Goal: Find specific page/section: Find specific page/section

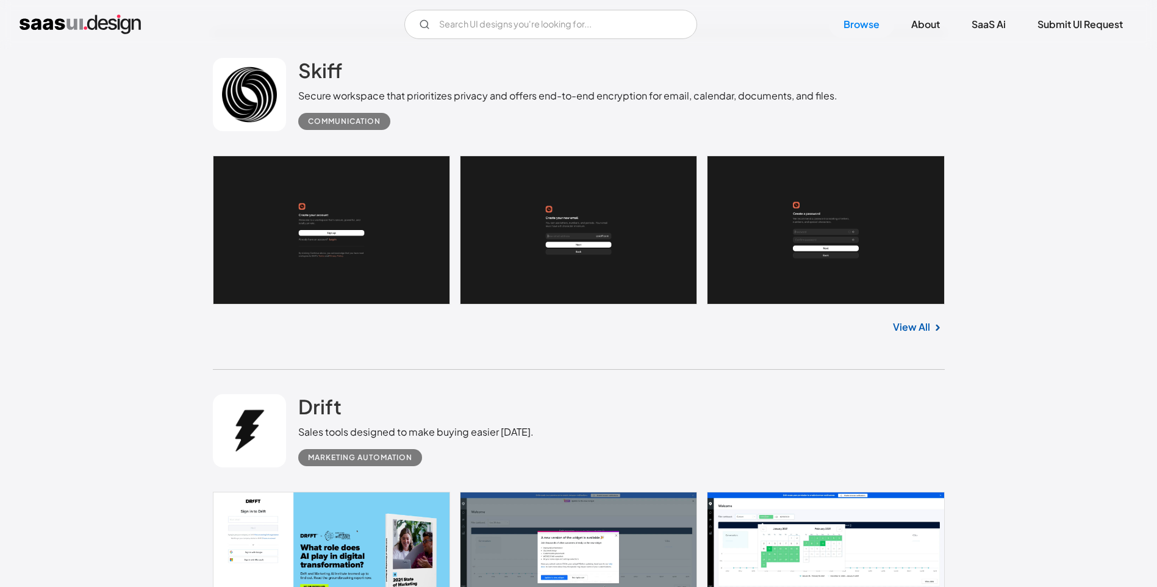
scroll to position [1037, 0]
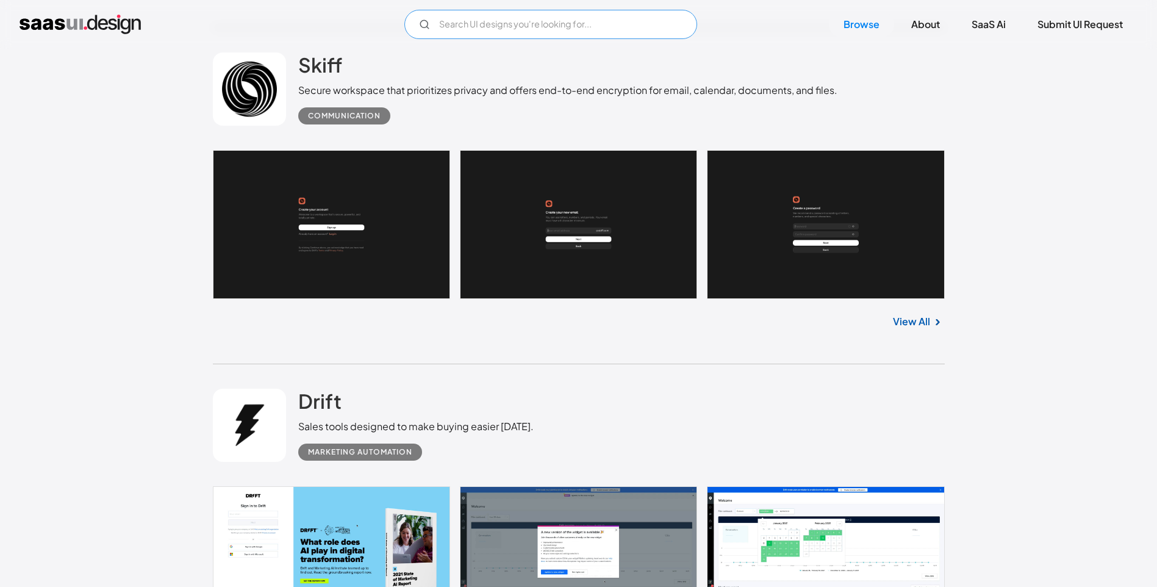
click at [461, 31] on input "Email Form" at bounding box center [550, 24] width 293 height 29
type input "gym"
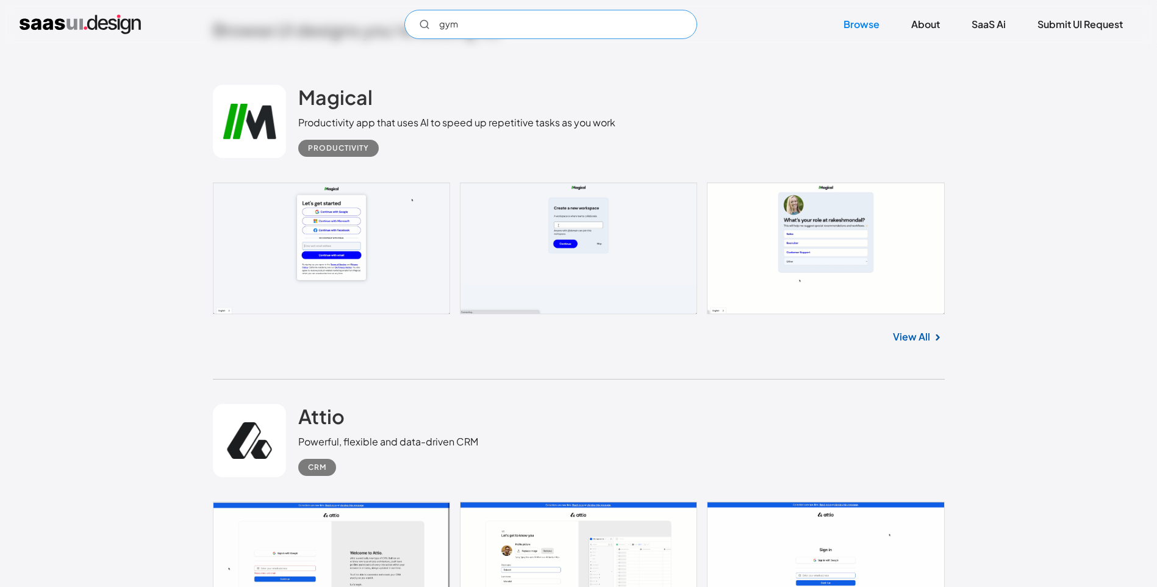
scroll to position [0, 0]
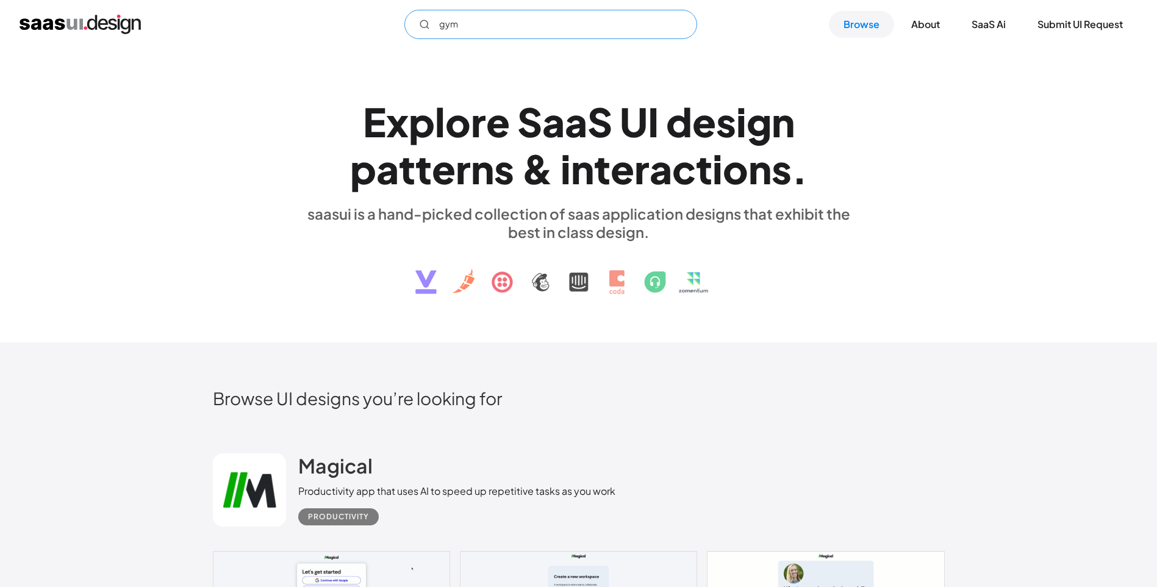
click at [451, 35] on input "gym" at bounding box center [550, 24] width 293 height 29
click at [450, 34] on input "gym" at bounding box center [550, 24] width 293 height 29
click at [420, 25] on circle "Email Form" at bounding box center [423, 23] width 7 height 7
click at [487, 26] on input "gym" at bounding box center [550, 24] width 293 height 29
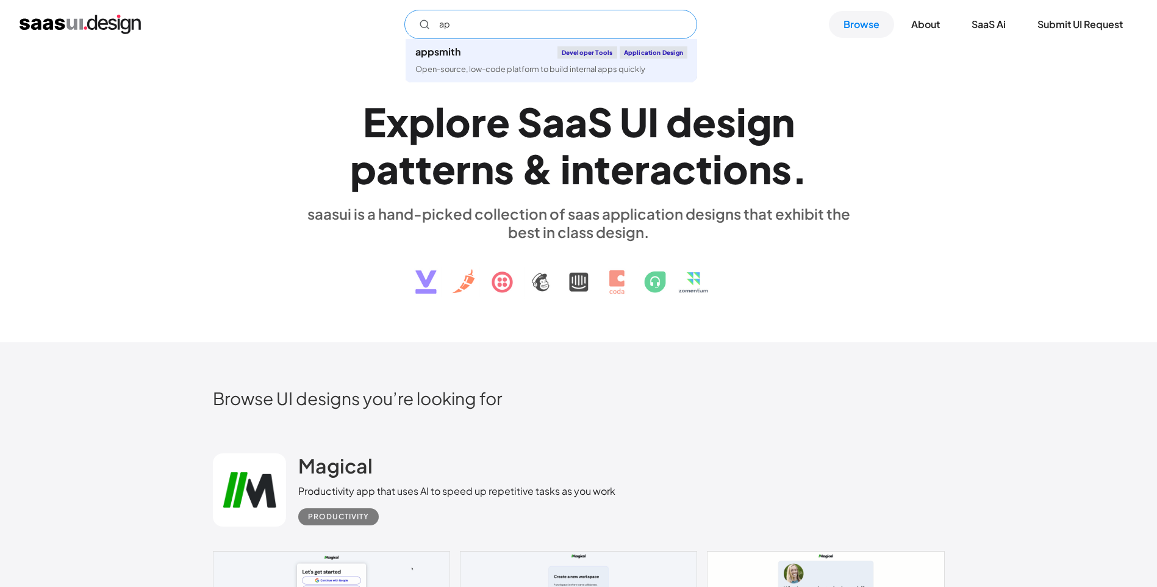
type input "a"
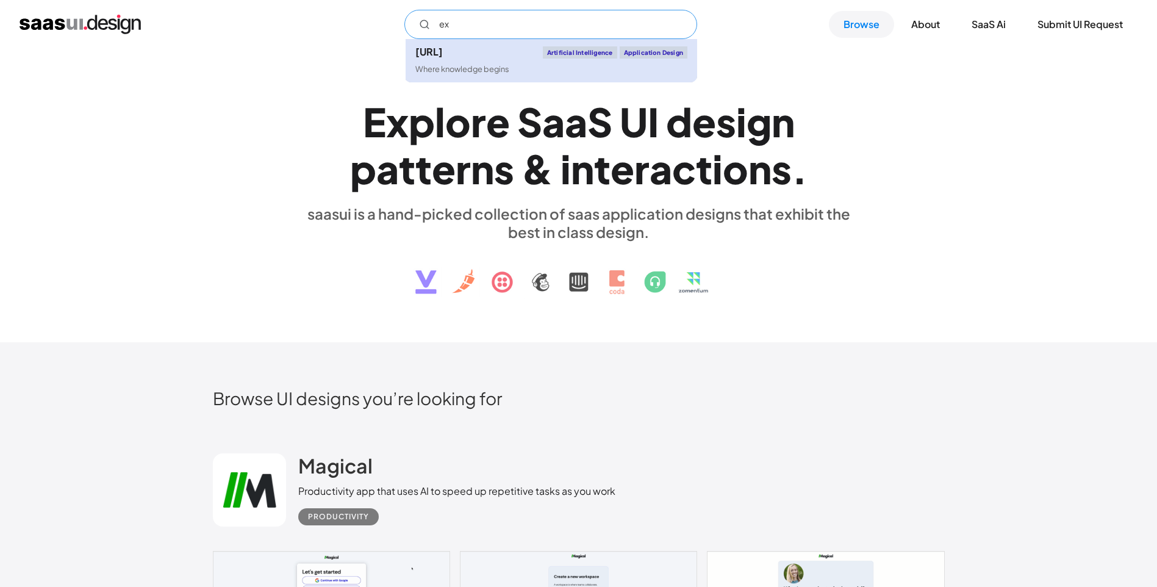
click at [514, 59] on link "[URL] Artificial Intelligence Application Design Where knowledge begins" at bounding box center [552, 60] width 292 height 43
type input "ex"
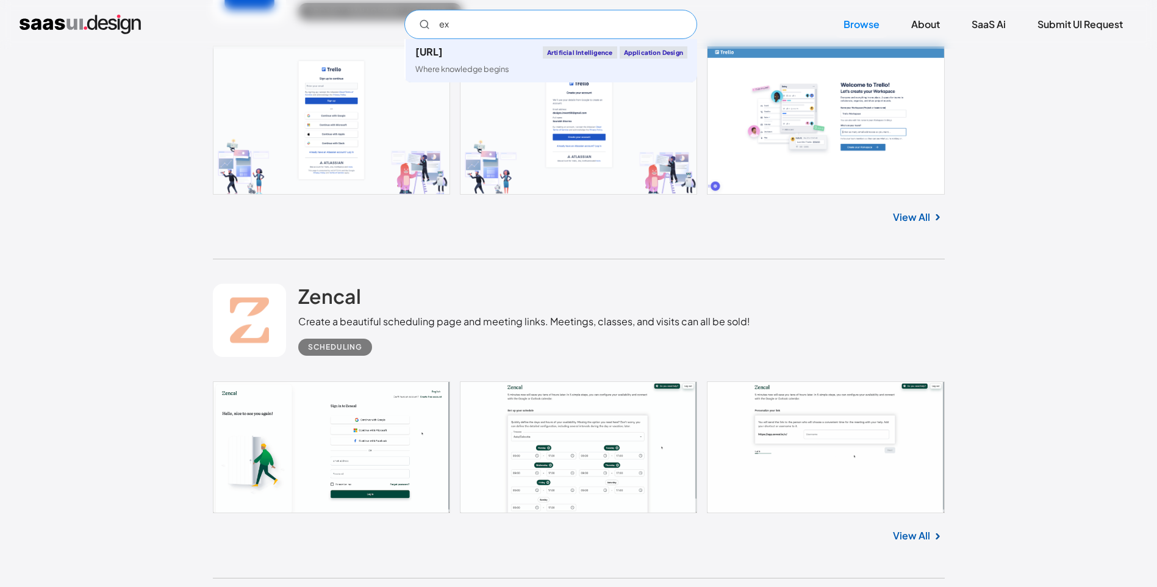
scroll to position [18058, 0]
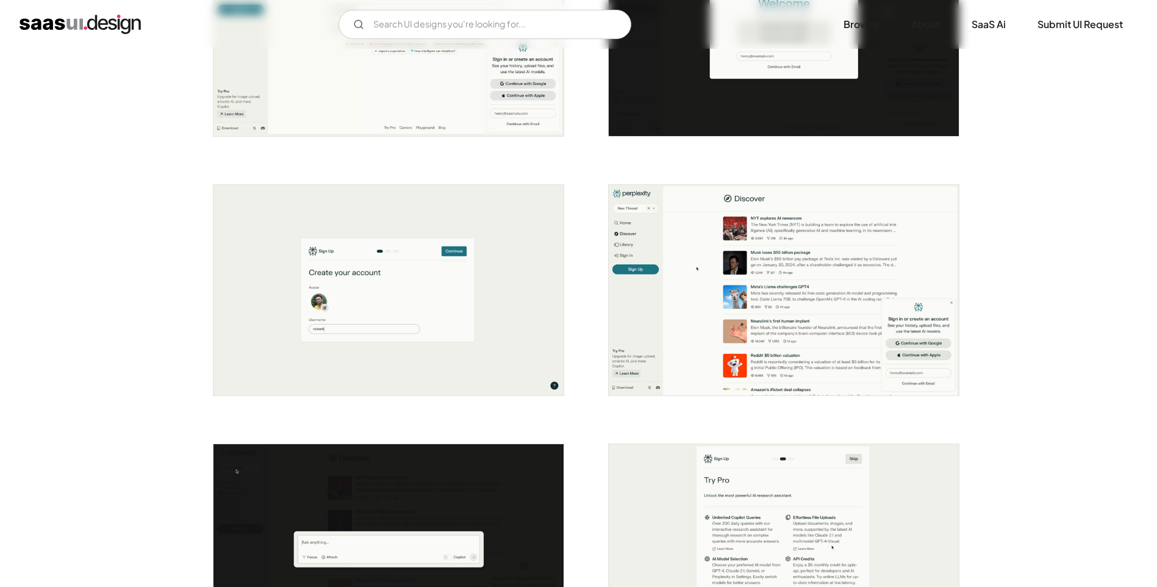
scroll to position [366, 0]
